Goal: Transaction & Acquisition: Purchase product/service

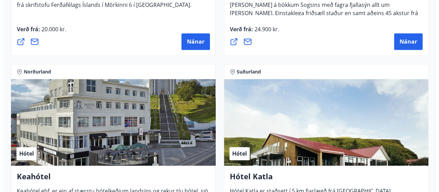
scroll to position [377, 0]
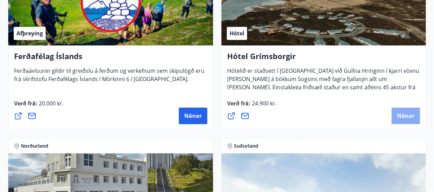
click at [412, 112] on span "Nánar" at bounding box center [405, 116] width 17 height 8
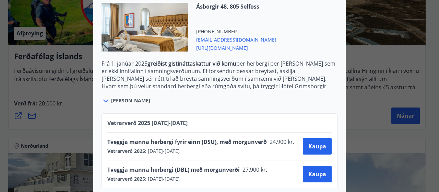
scroll to position [215, 0]
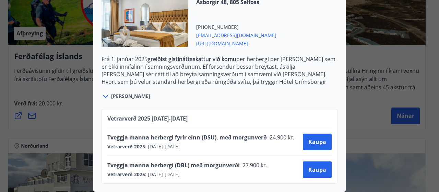
click at [387, 29] on div "Hótel Grímsborgir Aðeins er hægt að bóka stéttarfélagsverð með því að hafa samb…" at bounding box center [219, 96] width 439 height 192
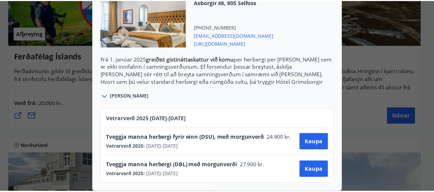
scroll to position [0, 0]
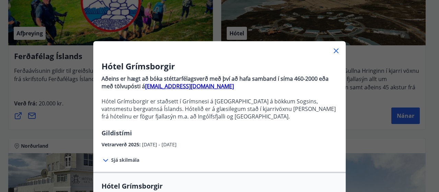
click at [332, 51] on icon at bounding box center [336, 51] width 8 height 8
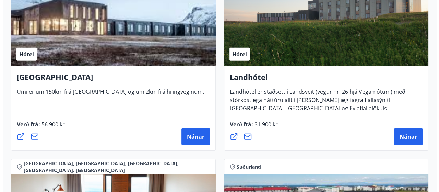
scroll to position [2298, 0]
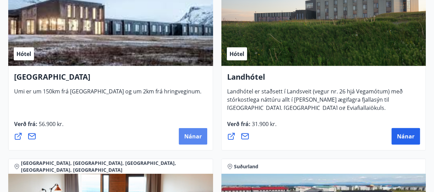
click at [196, 137] on span "Nánar" at bounding box center [192, 136] width 17 height 8
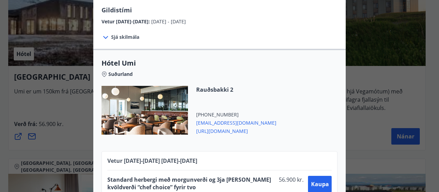
scroll to position [119, 0]
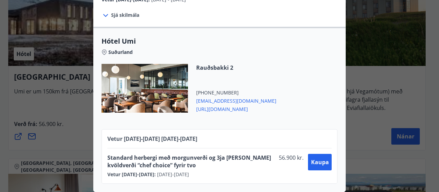
drag, startPoint x: 215, startPoint y: 96, endPoint x: 197, endPoint y: 105, distance: 20.9
drag, startPoint x: 197, startPoint y: 105, endPoint x: 326, endPoint y: 94, distance: 129.8
click at [326, 94] on div "Rauðsbakki 2 +354 5814001 umi@umihotels.is https://hotelumi.is/" at bounding box center [220, 92] width 236 height 57
click at [216, 105] on span "https://hotelumi.is/" at bounding box center [236, 108] width 80 height 8
click at [319, 158] on span "Kaupa" at bounding box center [320, 162] width 18 height 8
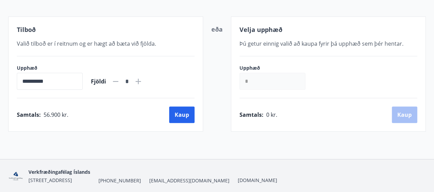
scroll to position [73, 0]
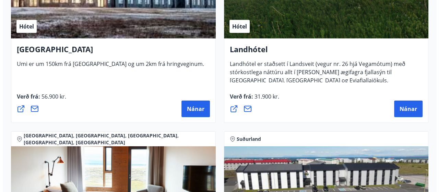
scroll to position [2333, 0]
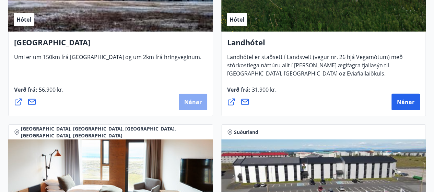
click at [189, 103] on span "Nánar" at bounding box center [192, 102] width 17 height 8
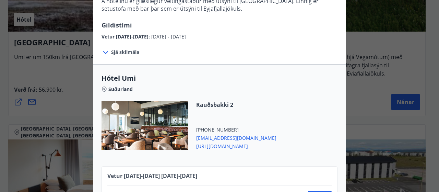
scroll to position [119, 0]
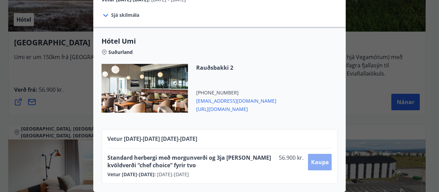
click at [315, 160] on span "Kaupa" at bounding box center [320, 162] width 18 height 8
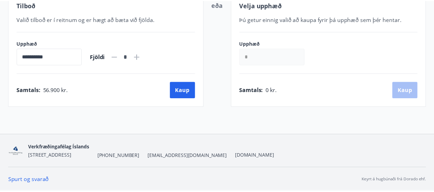
scroll to position [107, 0]
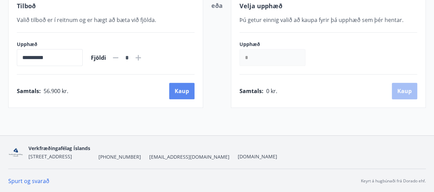
click at [185, 91] on button "Kaup" at bounding box center [181, 91] width 25 height 16
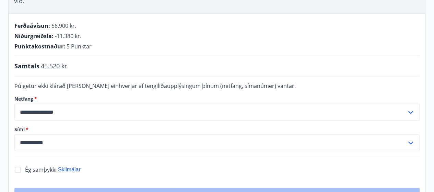
scroll to position [176, 0]
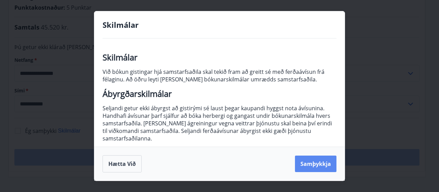
click at [328, 163] on button "Samþykkja" at bounding box center [316, 163] width 42 height 16
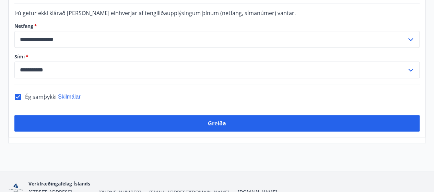
scroll to position [210, 0]
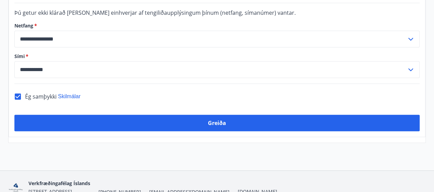
drag, startPoint x: 211, startPoint y: 115, endPoint x: 209, endPoint y: 144, distance: 28.9
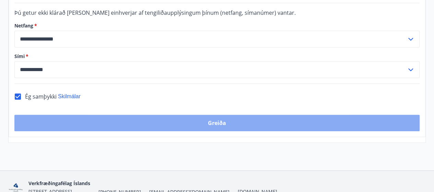
click at [220, 115] on button "Greiða" at bounding box center [216, 123] width 405 height 16
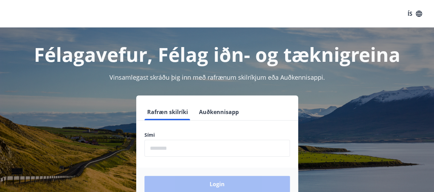
click at [156, 147] on input "phone" at bounding box center [216, 148] width 145 height 17
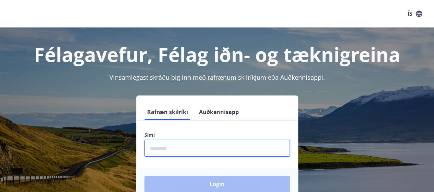
type input "********"
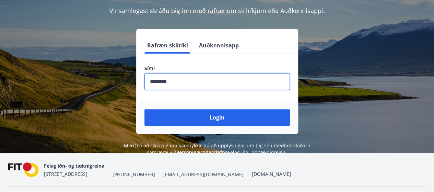
scroll to position [69, 0]
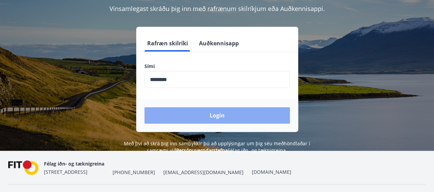
click at [207, 118] on button "Login" at bounding box center [216, 115] width 145 height 16
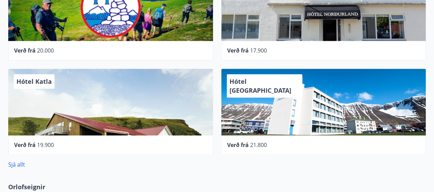
scroll to position [412, 0]
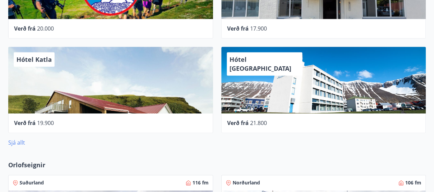
click at [16, 142] on link "Sjá allt" at bounding box center [16, 143] width 17 height 8
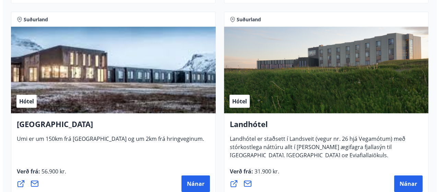
scroll to position [2279, 0]
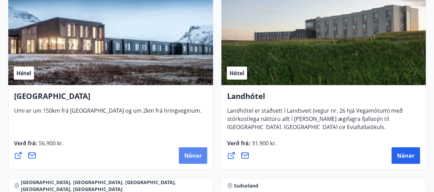
click at [198, 155] on span "Nánar" at bounding box center [192, 156] width 17 height 8
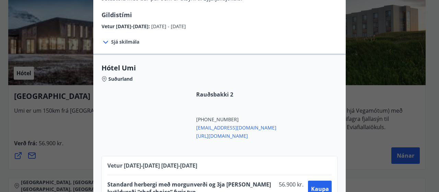
scroll to position [119, 0]
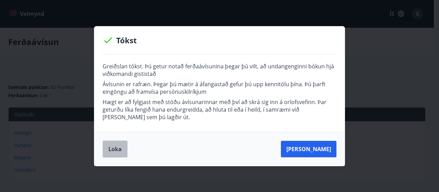
click at [112, 150] on button "Loka" at bounding box center [115, 148] width 25 height 17
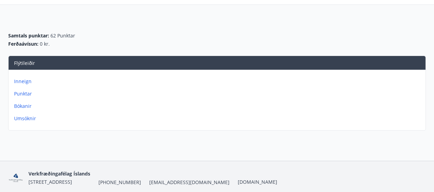
scroll to position [77, 0]
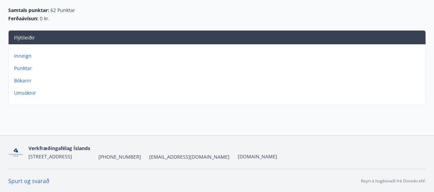
click at [26, 57] on p "Inneign" at bounding box center [218, 55] width 409 height 7
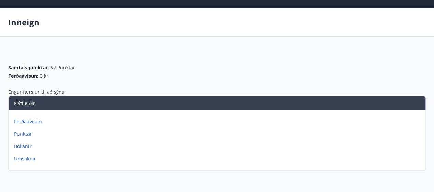
scroll to position [34, 0]
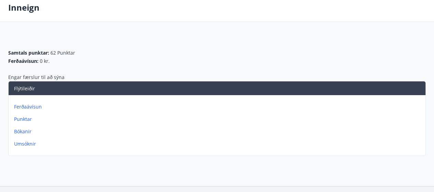
click at [29, 107] on p "Ferðaávísun" at bounding box center [218, 106] width 409 height 7
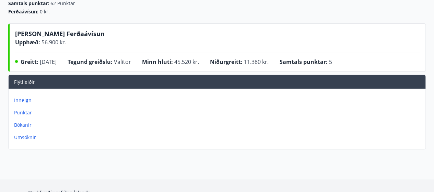
scroll to position [59, 0]
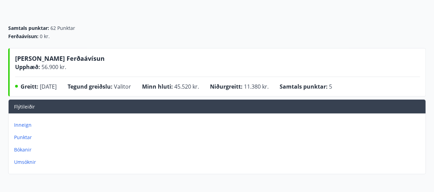
click at [27, 149] on p "Bókanir" at bounding box center [218, 149] width 409 height 7
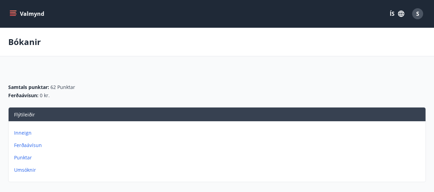
click at [25, 145] on p "Ferðaávísun" at bounding box center [218, 145] width 409 height 7
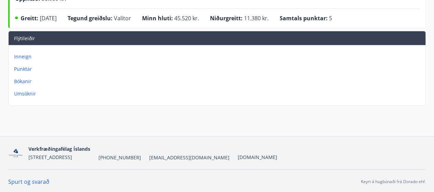
scroll to position [128, 0]
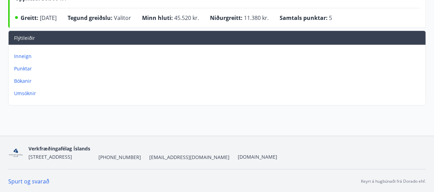
click at [27, 57] on p "Inneign" at bounding box center [218, 56] width 409 height 7
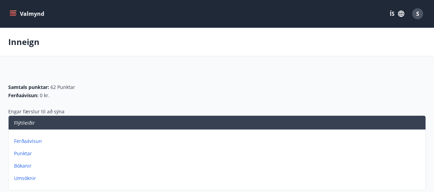
click at [30, 140] on p "Ferðaávísun" at bounding box center [218, 141] width 409 height 7
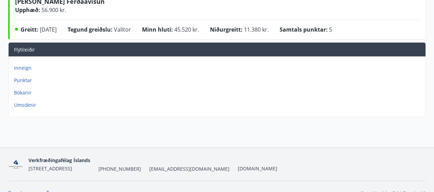
scroll to position [128, 0]
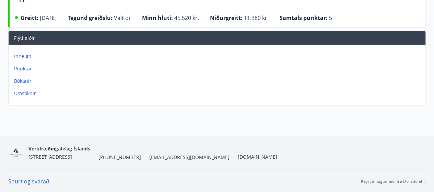
click at [37, 180] on link "Spurt og svarað" at bounding box center [28, 181] width 41 height 8
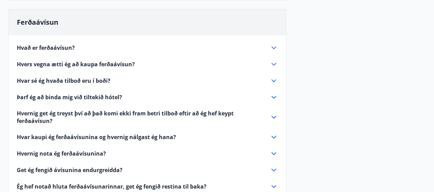
scroll to position [138, 0]
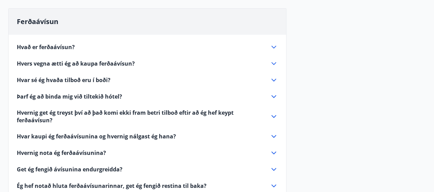
click at [54, 48] on span "Hvað er ferðaávísun?" at bounding box center [46, 47] width 58 height 8
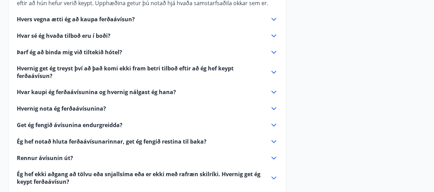
scroll to position [241, 0]
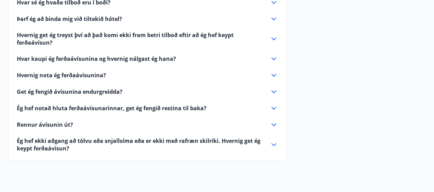
click at [274, 59] on icon at bounding box center [273, 58] width 5 height 3
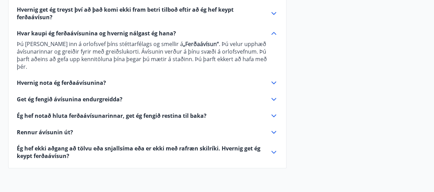
click at [272, 79] on icon at bounding box center [274, 83] width 8 height 8
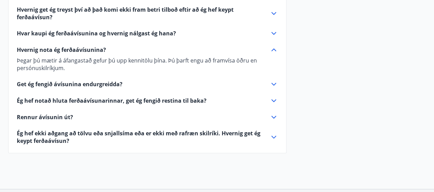
click at [272, 85] on icon at bounding box center [274, 84] width 8 height 8
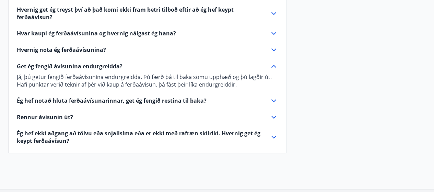
click at [272, 98] on icon at bounding box center [274, 100] width 8 height 8
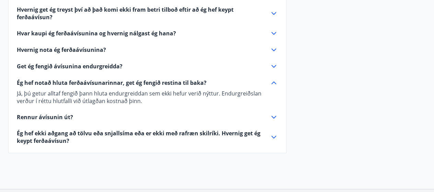
click at [275, 117] on icon at bounding box center [274, 117] width 8 height 8
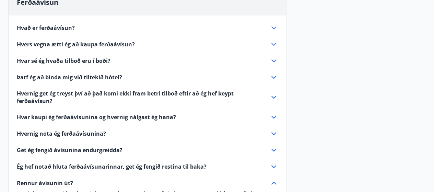
scroll to position [0, 0]
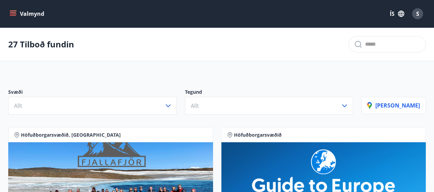
click at [10, 11] on icon "menu" at bounding box center [13, 13] width 7 height 7
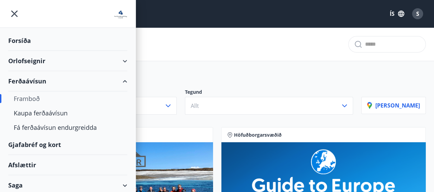
click at [34, 142] on div "Gjafabréf og kort" at bounding box center [67, 144] width 119 height 20
click at [27, 82] on div "Ferðaávísun" at bounding box center [67, 81] width 119 height 20
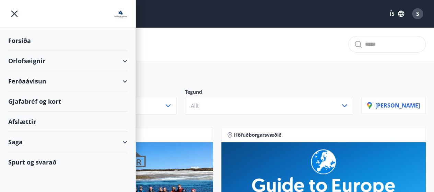
click at [27, 82] on div "Ferðaávísun" at bounding box center [67, 81] width 119 height 20
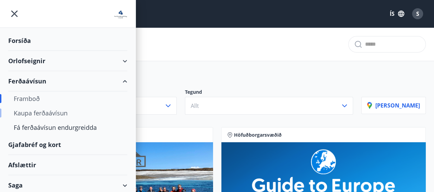
scroll to position [22, 0]
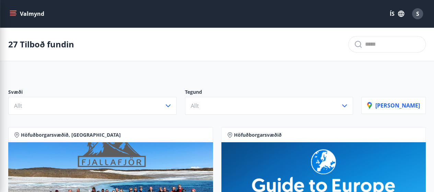
click at [191, 52] on div "27 Tilboð fundin" at bounding box center [217, 44] width 434 height 33
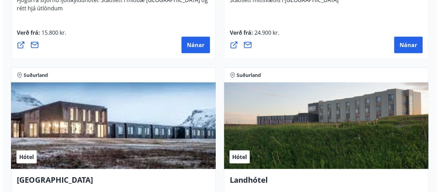
scroll to position [2298, 0]
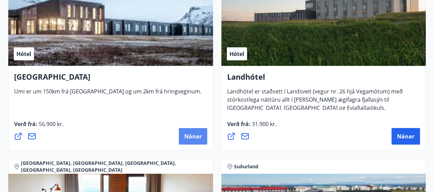
click at [187, 141] on button "Nánar" at bounding box center [193, 136] width 28 height 16
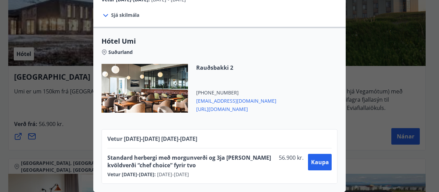
scroll to position [119, 0]
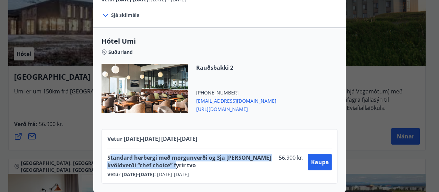
drag, startPoint x: 108, startPoint y: 153, endPoint x: 174, endPoint y: 157, distance: 66.3
click at [174, 157] on span "Standard herbergi með morgunverði og 3ja rétta kvöldverði “chef choice” fyrir t…" at bounding box center [191, 161] width 169 height 15
drag, startPoint x: 104, startPoint y: 152, endPoint x: 189, endPoint y: 160, distance: 85.4
click at [189, 160] on div "Vetur 2025-2026 01.10.25 - 31.05.26 Standard herbergi með morgunverði og 3ja ré…" at bounding box center [220, 156] width 236 height 55
copy span "Standard herbergi með morgunverði og 3ja rétta kvöldverði “chef choice” fyrir t…"
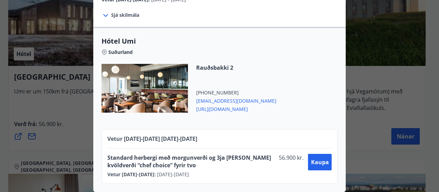
click at [351, 98] on div "UMI Hotel Á hótelinu er glæsilegur veitingastaður með útsýni til Vestmannaeyja.…" at bounding box center [219, 96] width 439 height 192
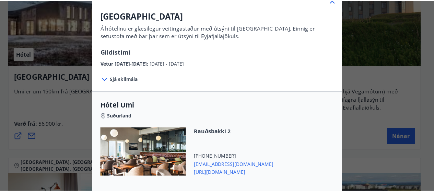
scroll to position [0, 0]
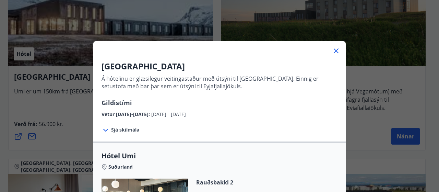
click at [94, 31] on div "UMI Hotel Á hótelinu er glæsilegur veitingastaður með útsýni til Vestmannaeyja.…" at bounding box center [219, 96] width 439 height 192
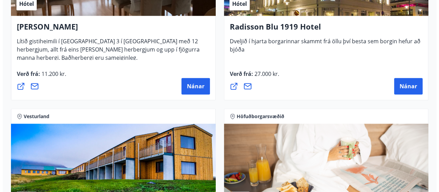
scroll to position [1743, 0]
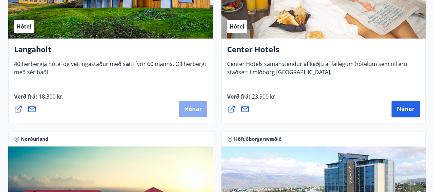
click at [193, 105] on span "Nánar" at bounding box center [192, 109] width 17 height 8
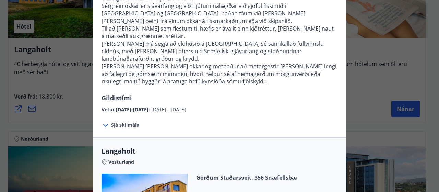
scroll to position [206, 0]
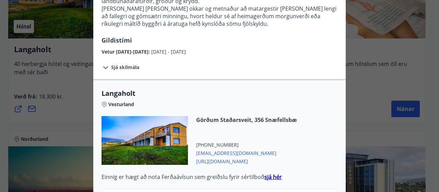
click at [105, 63] on icon at bounding box center [106, 67] width 8 height 8
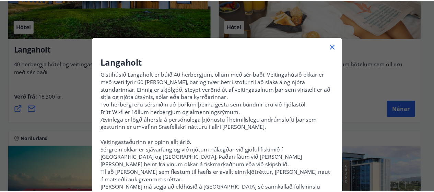
scroll to position [0, 0]
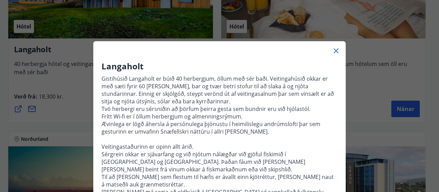
click at [334, 53] on icon at bounding box center [336, 51] width 8 height 8
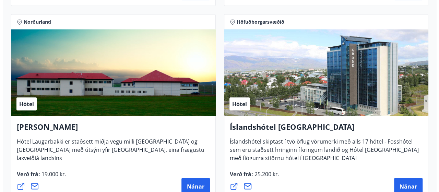
scroll to position [1915, 0]
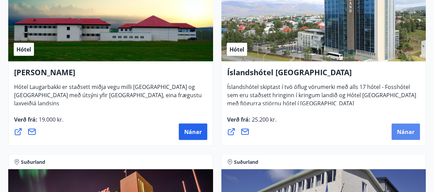
click at [397, 131] on button "Nánar" at bounding box center [405, 131] width 28 height 16
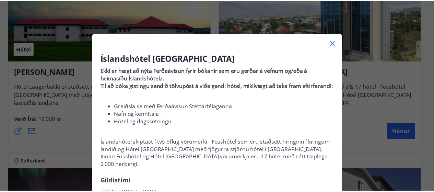
scroll to position [0, 0]
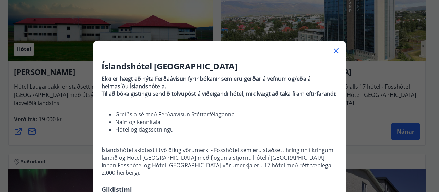
click at [334, 49] on icon at bounding box center [336, 50] width 5 height 5
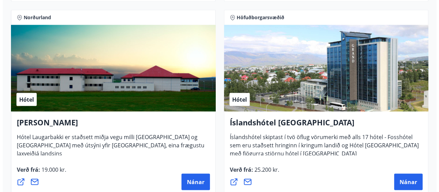
scroll to position [1915, 0]
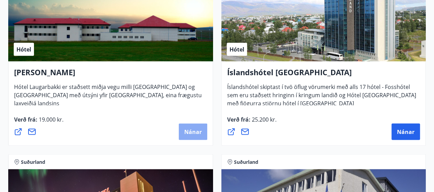
click at [188, 130] on span "Nánar" at bounding box center [192, 132] width 17 height 8
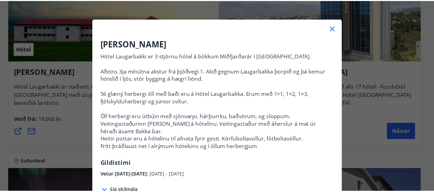
scroll to position [0, 0]
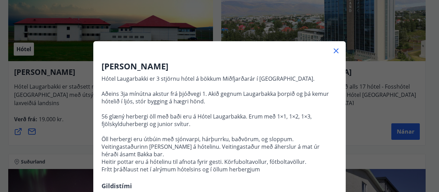
click at [332, 52] on icon at bounding box center [336, 51] width 8 height 8
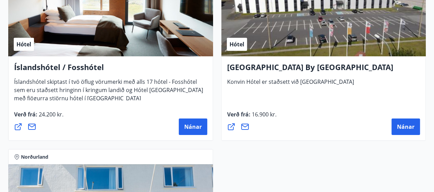
scroll to position [2532, 0]
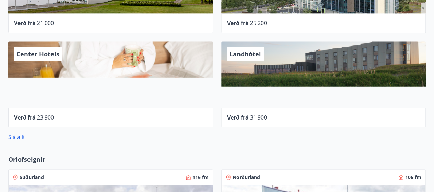
scroll to position [446, 0]
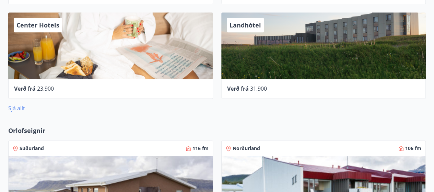
click at [14, 105] on link "Sjá allt" at bounding box center [16, 108] width 17 height 8
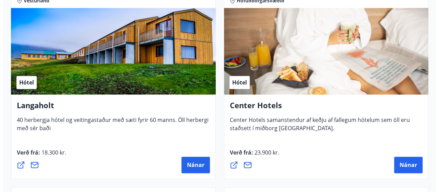
scroll to position [1696, 0]
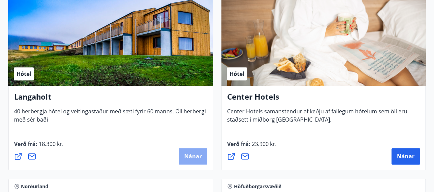
click at [191, 159] on span "Nánar" at bounding box center [192, 156] width 17 height 8
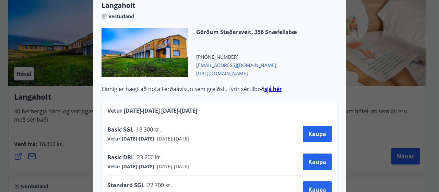
scroll to position [250, 0]
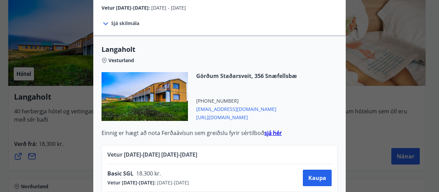
click at [136, 88] on div at bounding box center [145, 96] width 86 height 49
click at [56, 48] on div "Langaholt Gistihúsið [GEOGRAPHIC_DATA] er búið 40 herbergjum, öllum með sér bað…" at bounding box center [219, 96] width 439 height 192
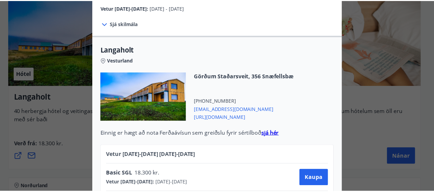
scroll to position [0, 0]
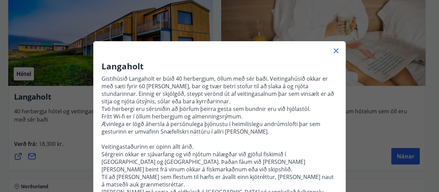
click at [334, 52] on icon at bounding box center [336, 50] width 5 height 5
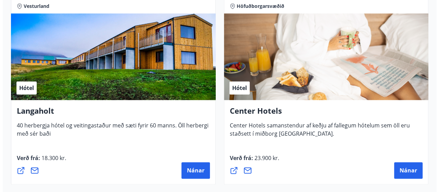
scroll to position [1696, 0]
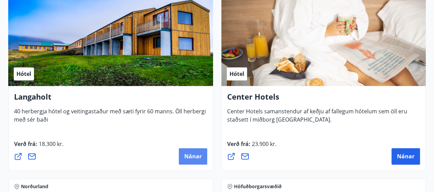
click at [195, 159] on span "Nánar" at bounding box center [192, 156] width 17 height 8
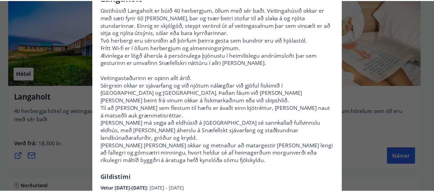
scroll to position [0, 0]
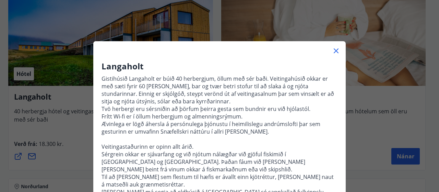
click at [334, 50] on icon at bounding box center [336, 50] width 5 height 5
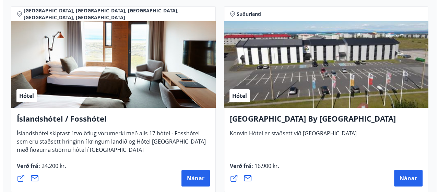
scroll to position [2451, 0]
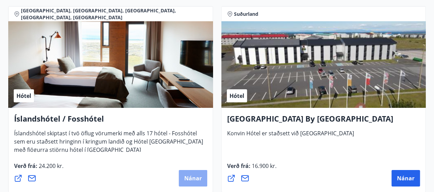
click at [193, 180] on span "Nánar" at bounding box center [192, 178] width 17 height 8
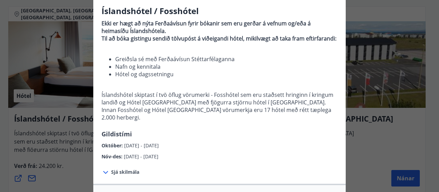
scroll to position [103, 0]
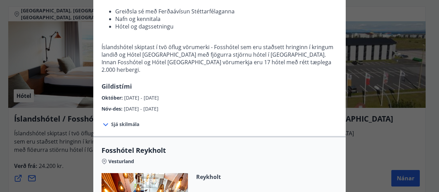
click at [118, 121] on span "Sjá skilmála" at bounding box center [125, 124] width 28 height 7
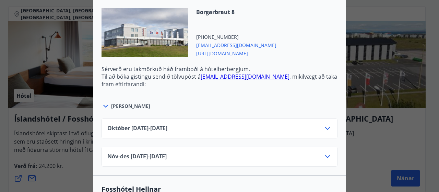
scroll to position [549, 0]
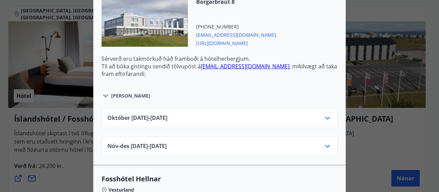
click at [325, 114] on icon at bounding box center [327, 118] width 8 height 8
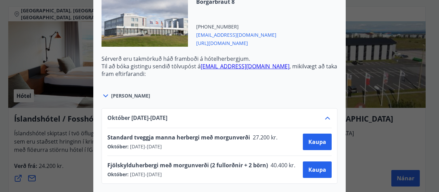
click at [226, 84] on div "[PERSON_NAME]" at bounding box center [220, 92] width 236 height 16
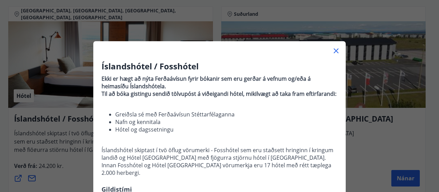
drag, startPoint x: 399, startPoint y: 138, endPoint x: 303, endPoint y: 128, distance: 96.5
click at [398, 138] on div "Íslandshótel / Fosshótel Ekki er hægt að nýta Ferðaávísun fyrir bókanir sem eru…" at bounding box center [219, 96] width 439 height 192
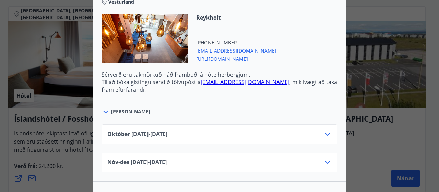
scroll to position [343, 0]
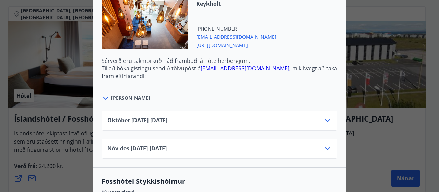
click at [325, 116] on icon at bounding box center [327, 120] width 8 height 8
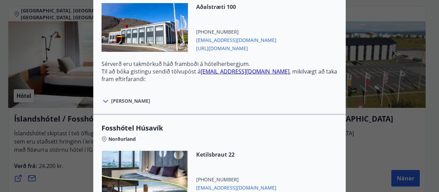
scroll to position [1063, 0]
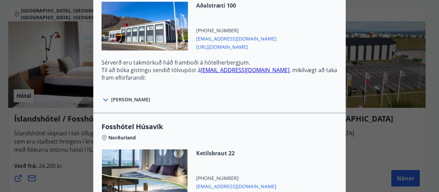
click at [104, 96] on icon at bounding box center [106, 100] width 8 height 8
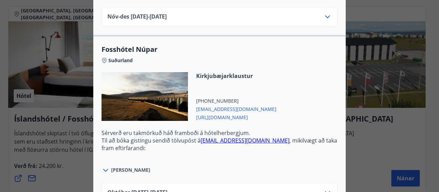
scroll to position [2238, 0]
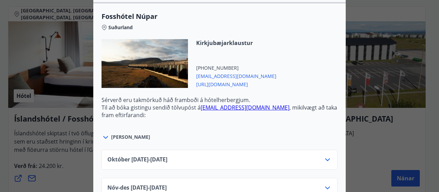
click at [388, 113] on div "Íslandshótel / Fosshótel Ekki er hægt að nýta Ferðaávísun fyrir bókanir sem eru…" at bounding box center [219, 96] width 439 height 192
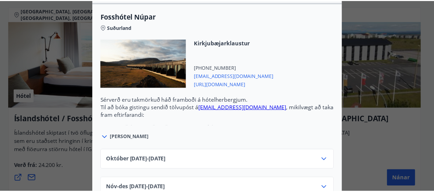
scroll to position [0, 0]
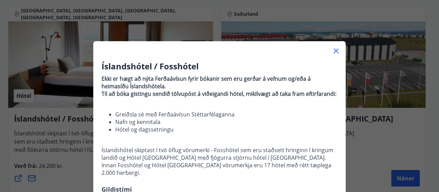
click at [334, 50] on icon at bounding box center [336, 51] width 8 height 8
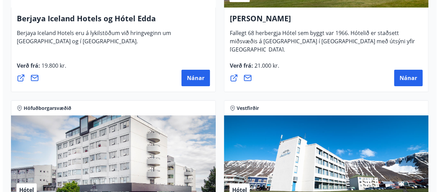
scroll to position [1190, 0]
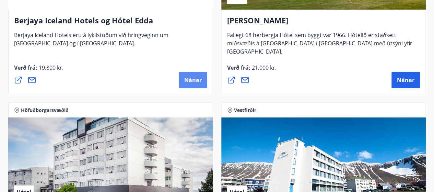
click at [196, 77] on span "Nánar" at bounding box center [192, 80] width 17 height 8
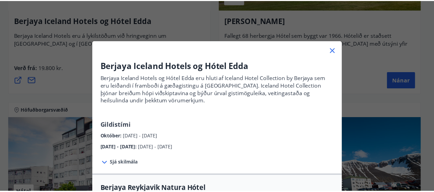
scroll to position [0, 0]
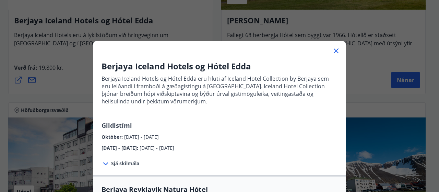
click at [335, 50] on icon at bounding box center [336, 51] width 8 height 8
